Goal: Information Seeking & Learning: Learn about a topic

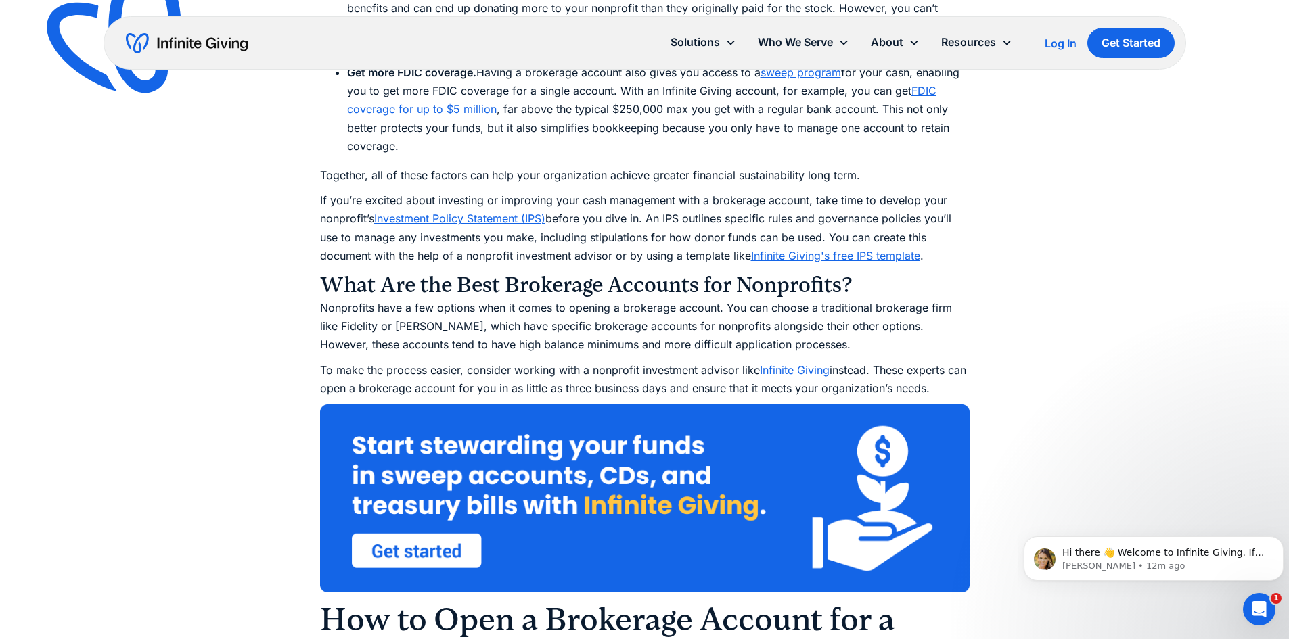
scroll to position [2537, 0]
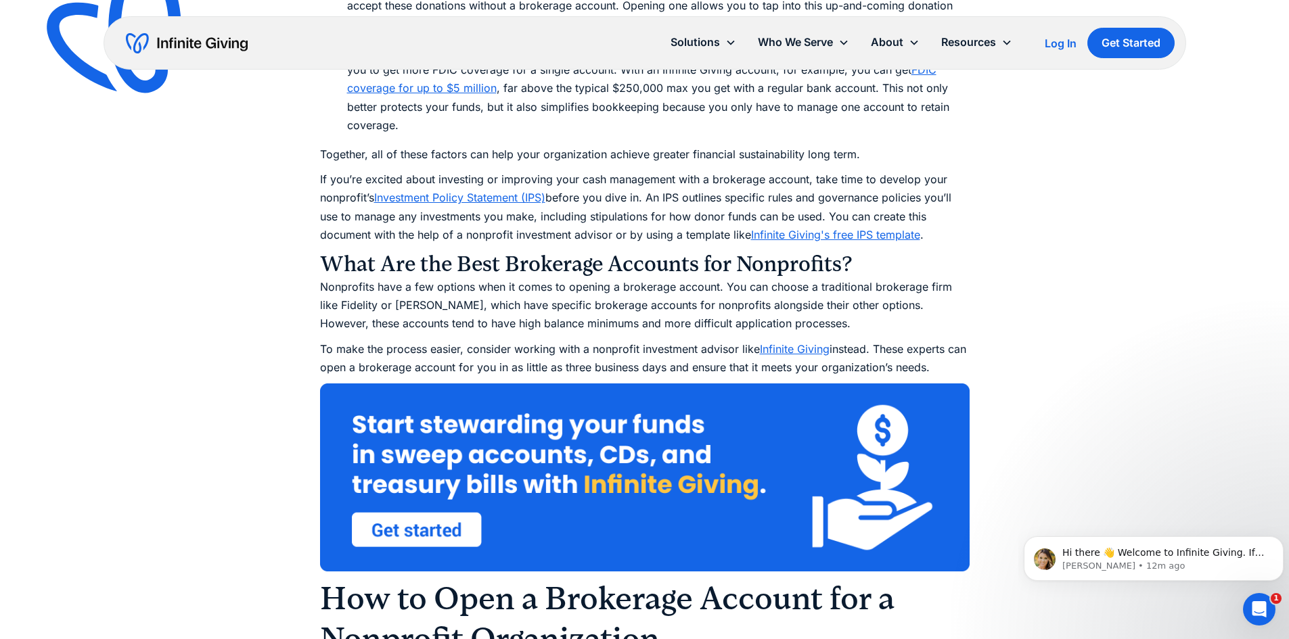
click at [805, 350] on link "Infinite Giving" at bounding box center [795, 349] width 70 height 14
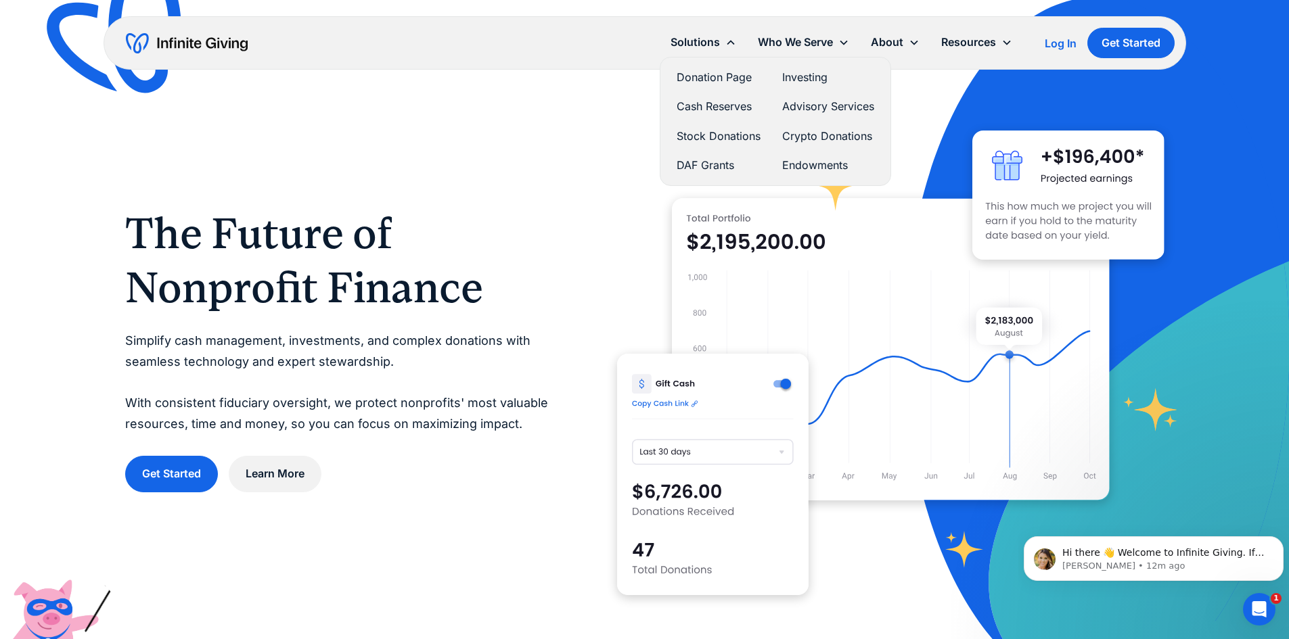
click at [708, 105] on link "Cash Reserves" at bounding box center [718, 106] width 84 height 18
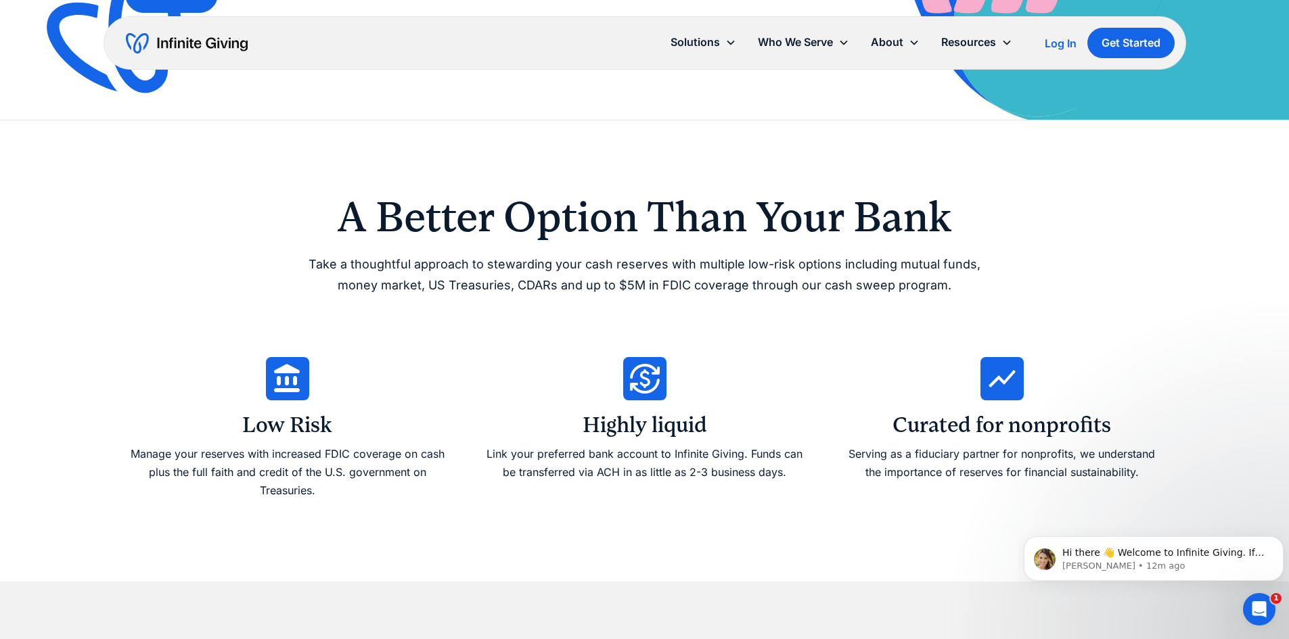
scroll to position [406, 0]
